Goal: Task Accomplishment & Management: Complete application form

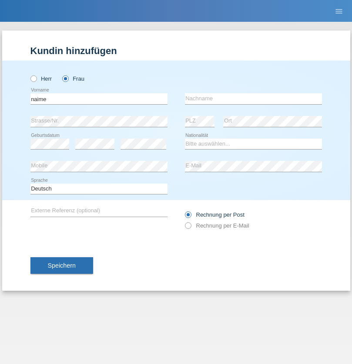
type input "naime"
click at [254, 98] on input "text" at bounding box center [253, 98] width 137 height 11
type input "llugiqi"
select select "CH"
radio input "true"
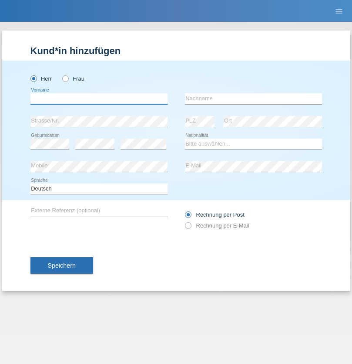
click at [99, 98] on input "text" at bounding box center [98, 98] width 137 height 11
type input "Mustafa"
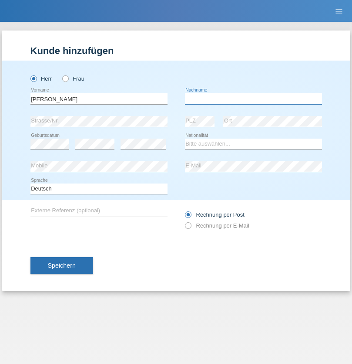
click at [254, 98] on input "text" at bounding box center [253, 98] width 137 height 11
type input "Sokol"
select select "XK"
select select "C"
select select "02"
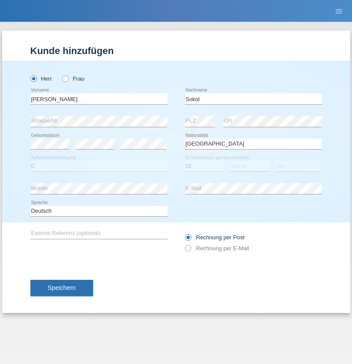
select select "08"
select select "1988"
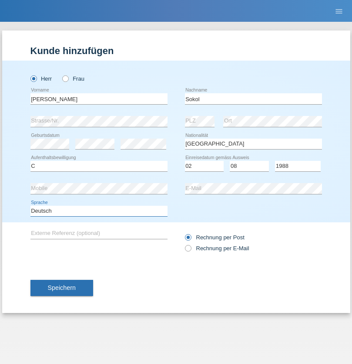
select select "en"
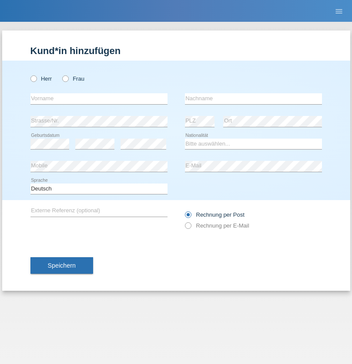
radio input "true"
click at [99, 98] on input "text" at bounding box center [98, 98] width 137 height 11
type input "Mustafa"
click at [254, 98] on input "text" at bounding box center [253, 98] width 137 height 11
type input "Sokol"
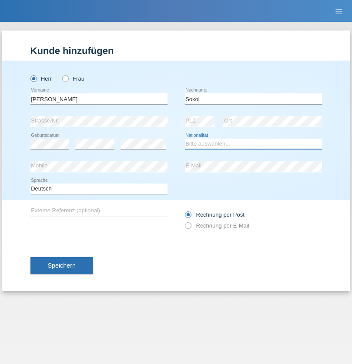
select select "XK"
select select "C"
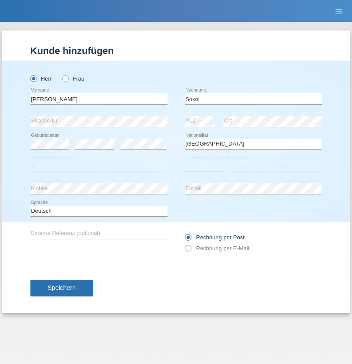
select select "02"
select select "08"
select select "1988"
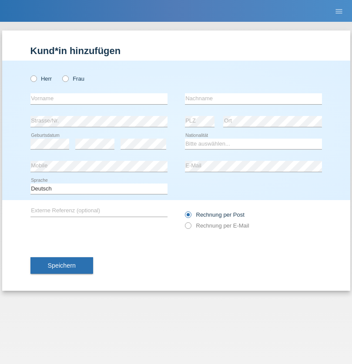
radio input "true"
click at [99, 98] on input "text" at bounding box center [98, 98] width 137 height 11
type input "Shanas"
click at [254, 98] on input "text" at bounding box center [253, 98] width 137 height 11
type input "Baranati"
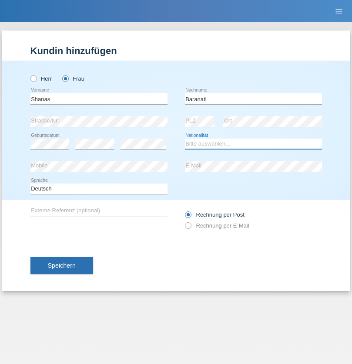
select select "CH"
radio input "true"
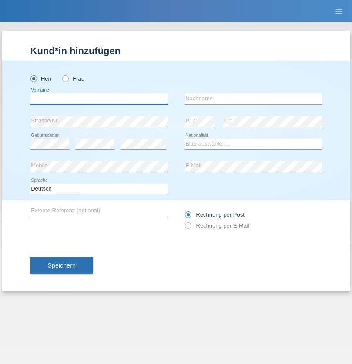
click at [99, 98] on input "text" at bounding box center [98, 98] width 137 height 11
type input "[PERSON_NAME]"
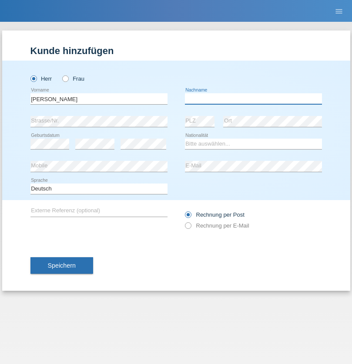
click at [254, 98] on input "text" at bounding box center [253, 98] width 137 height 11
type input "[PERSON_NAME]"
select select "PL"
select select "C"
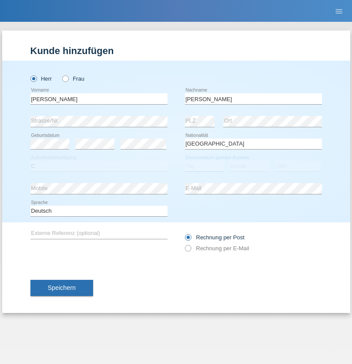
select select "11"
select select "01"
select select "2007"
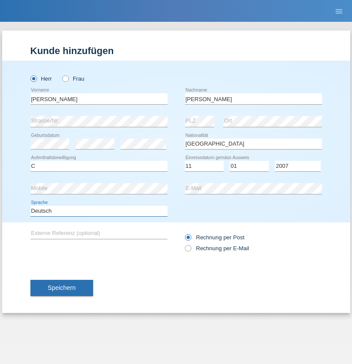
select select "en"
